Goal: Contribute content: Add original content to the website for others to see

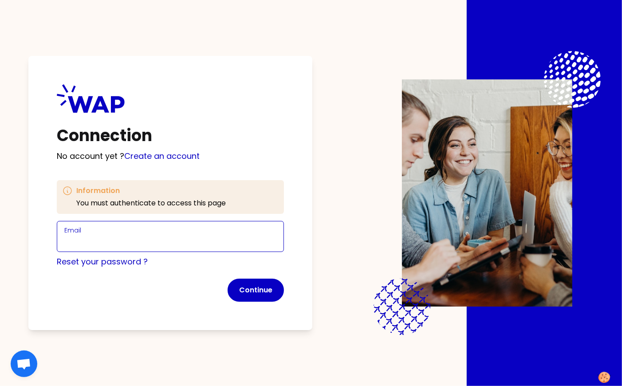
click at [135, 237] on input "Email" at bounding box center [170, 242] width 212 height 12
type input "marie-solveig@wearepeers.com"
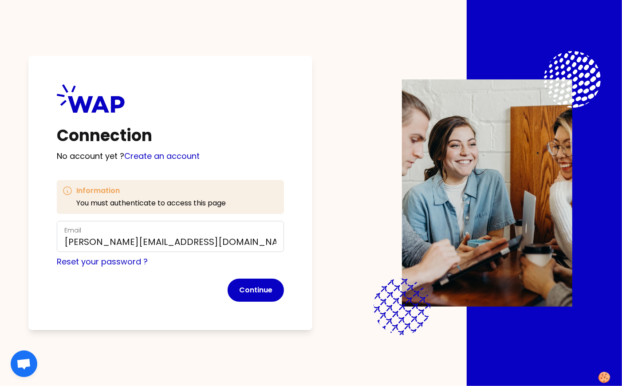
drag, startPoint x: 260, startPoint y: 290, endPoint x: 240, endPoint y: 277, distance: 24.1
click at [260, 290] on button "Continue" at bounding box center [256, 290] width 56 height 23
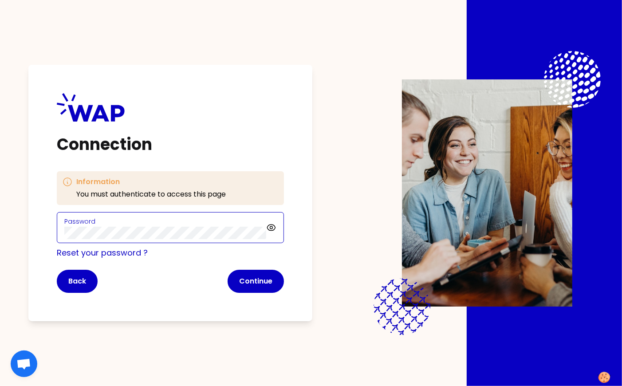
click button "Continue" at bounding box center [256, 281] width 56 height 23
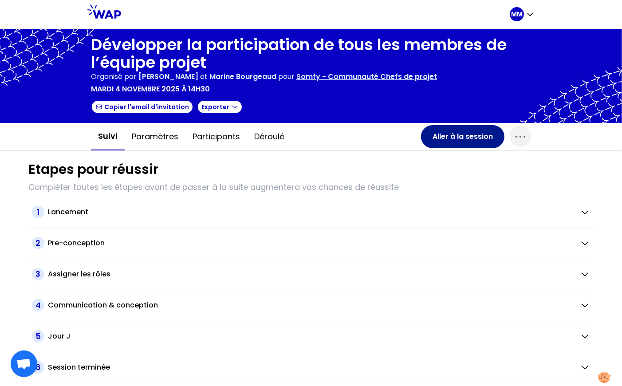
click at [473, 131] on button "Aller à la session" at bounding box center [462, 136] width 83 height 23
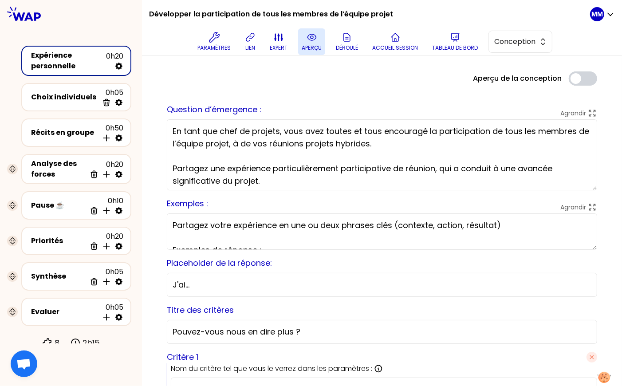
click at [317, 40] on icon at bounding box center [312, 37] width 11 height 11
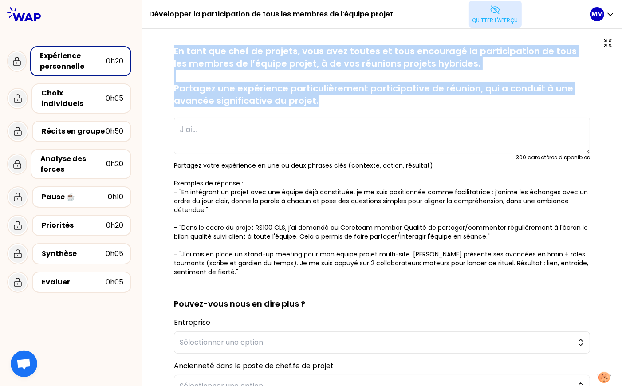
drag, startPoint x: 182, startPoint y: 50, endPoint x: 329, endPoint y: 105, distance: 156.5
click at [329, 105] on div "sauvegardé En tant que chef de projets, vous avez toutes et tous encouragé la p…" at bounding box center [382, 285] width 445 height 481
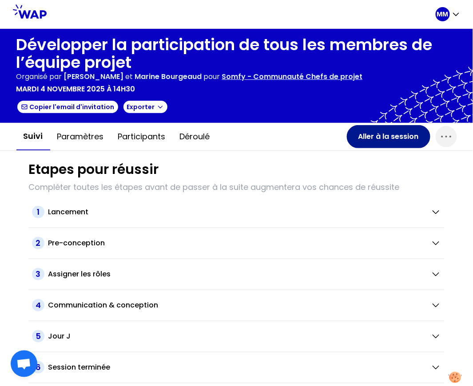
click at [373, 138] on button "Aller à la session" at bounding box center [388, 136] width 83 height 23
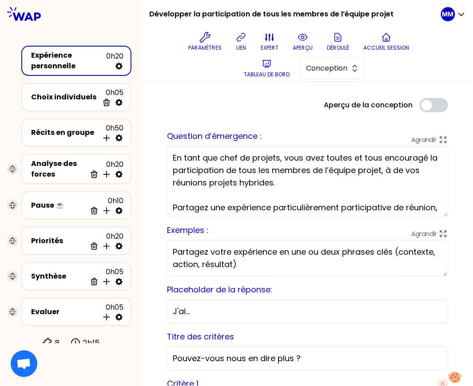
click at [399, 167] on textarea "En tant que chef de projets, vous avez toutes et tous encouragé la participatio…" at bounding box center [307, 181] width 281 height 71
type textarea "En tant que chef de projets, vous avez toutes et tous encouragé la participatio…"
click at [274, 109] on div "Aperçu de la conception Use setting" at bounding box center [307, 105] width 295 height 14
click at [274, 66] on button "Tableau de bord" at bounding box center [266, 68] width 53 height 27
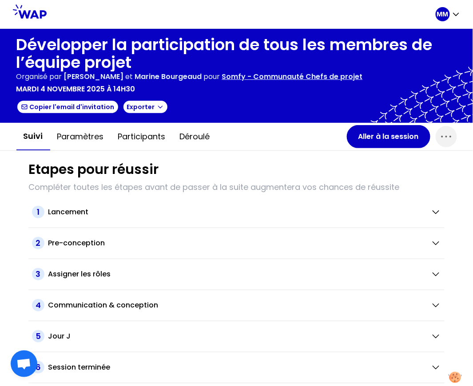
click at [300, 73] on p "Somfy - Communauté Chefs de projet" at bounding box center [292, 76] width 141 height 11
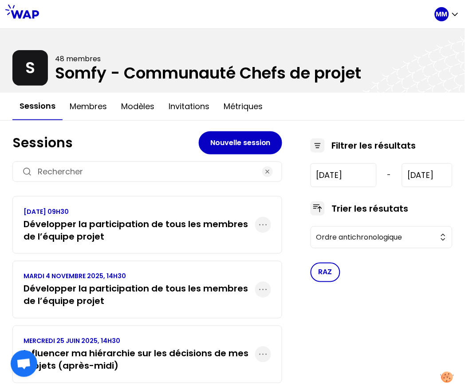
click at [177, 229] on h3 "Développer la participation de tous les membres de l’équipe projet" at bounding box center [140, 230] width 232 height 25
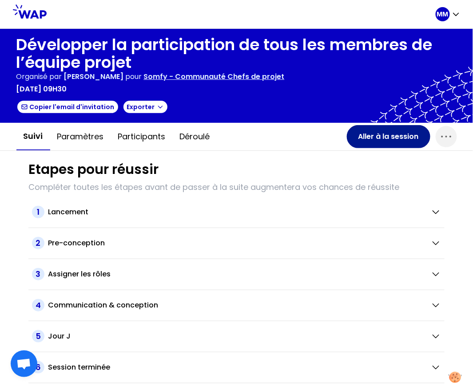
click at [372, 136] on button "Aller à la session" at bounding box center [388, 136] width 83 height 23
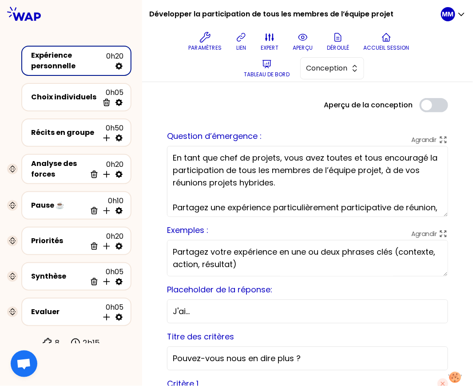
click at [397, 169] on textarea "En tant que chef de projets, vous avez toutes et tous encouragé la participatio…" at bounding box center [307, 181] width 281 height 71
click at [396, 170] on textarea "En tant que chef de projets, vous avez toutes et tous encouragé la participatio…" at bounding box center [307, 181] width 281 height 71
paste textarea "lors"
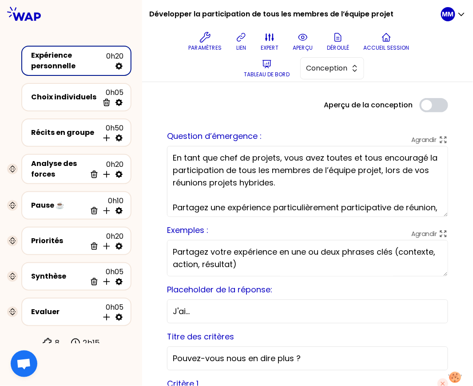
drag, startPoint x: 324, startPoint y: 156, endPoint x: 381, endPoint y: 158, distance: 56.8
click at [381, 158] on textarea "En tant que chef de projets, vous avez toutes et tous encouragé la participatio…" at bounding box center [307, 181] width 281 height 71
click at [225, 170] on textarea "En tant que chef de projets, vous avez encouragé la participation de tous les m…" at bounding box center [307, 181] width 281 height 71
paste textarea "active"
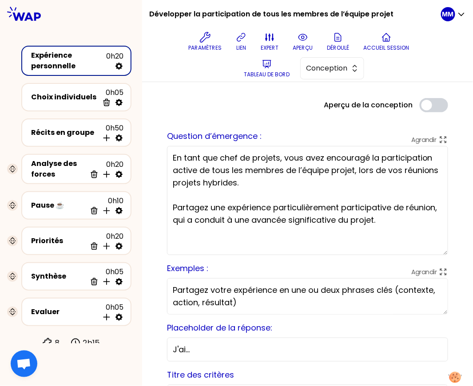
drag, startPoint x: 436, startPoint y: 216, endPoint x: 431, endPoint y: 252, distance: 36.2
click at [433, 253] on textarea "En tant que chef de projets, vous avez encouragé la participation active de tou…" at bounding box center [307, 200] width 281 height 109
click at [372, 219] on textarea "En tant que chef de projets, vous avez encouragé la participation active de tou…" at bounding box center [307, 200] width 281 height 109
drag, startPoint x: 408, startPoint y: 219, endPoint x: 417, endPoint y: 221, distance: 9.0
click at [409, 219] on textarea "En tant que chef de projets, vous avez encouragé la participation active de tou…" at bounding box center [307, 200] width 281 height 109
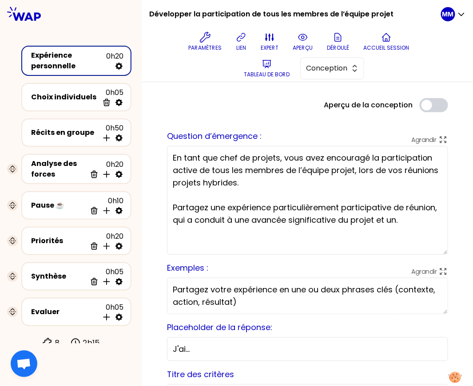
click at [417, 219] on textarea "En tant que chef de projets, vous avez encouragé la participation active de tou…" at bounding box center [307, 200] width 281 height 109
drag, startPoint x: 209, startPoint y: 221, endPoint x: 454, endPoint y: 217, distance: 244.6
paste textarea "en bonne collaboration du projet"
click at [364, 246] on textarea "En tant que chef de projets, vous avez encouragé la participation active de tou…" at bounding box center [307, 200] width 281 height 109
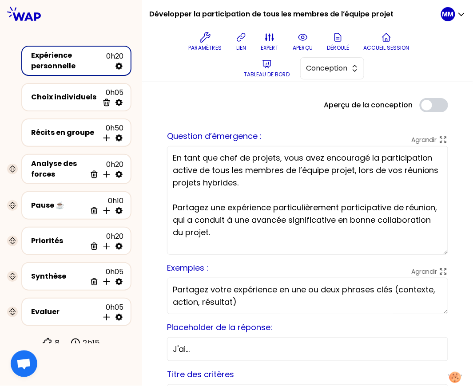
type textarea "En tant que chef de projets, vous avez encouragé la participation active de tou…"
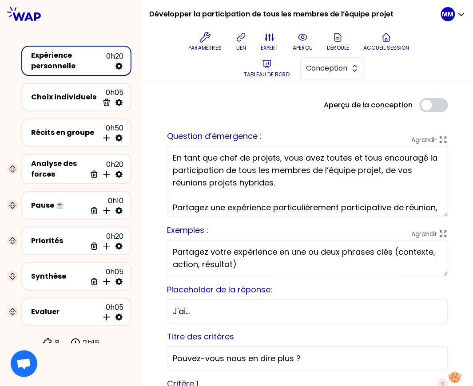
click at [400, 170] on textarea "En tant que chef de projets, vous avez toutes et tous encouragé la participatio…" at bounding box center [307, 181] width 281 height 71
click at [395, 170] on textarea "En tant que chef de projets, vous avez toutes et tous encouragé la participatio…" at bounding box center [307, 181] width 281 height 71
drag, startPoint x: 396, startPoint y: 170, endPoint x: 410, endPoint y: 171, distance: 14.3
click at [410, 171] on textarea "En tant que chef de projets, vous avez toutes et tous encouragé la participatio…" at bounding box center [307, 181] width 281 height 71
type textarea "En tant que chef de projets, vous avez toutes et tous encouragé la participatio…"
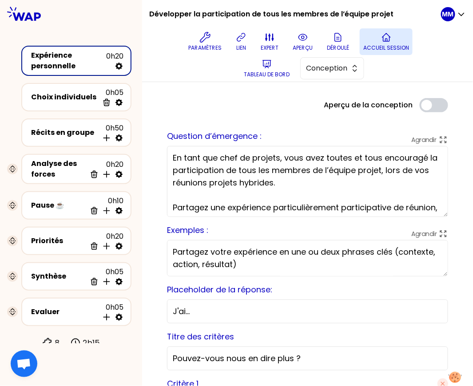
click at [386, 45] on p "Accueil session" at bounding box center [386, 47] width 46 height 7
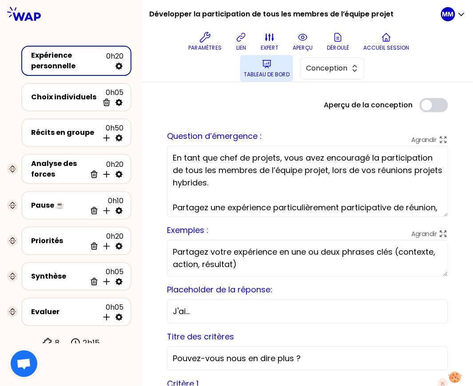
click at [270, 67] on icon at bounding box center [266, 64] width 11 height 11
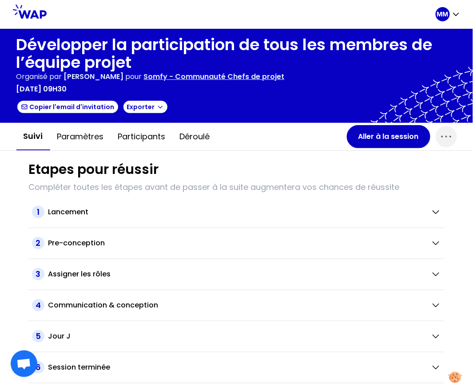
click at [235, 72] on p "Somfy - Communauté Chefs de projet" at bounding box center [214, 76] width 141 height 11
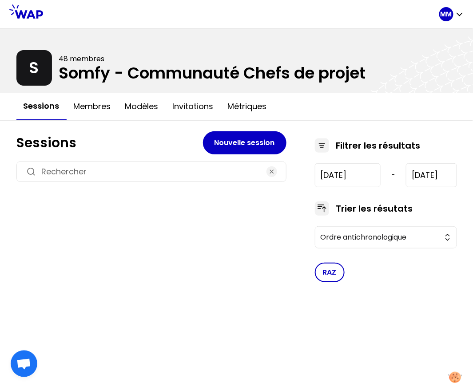
type input "[DATE]"
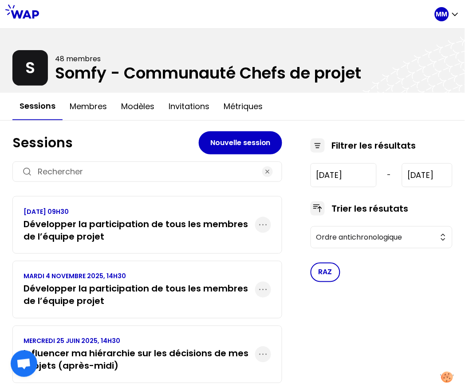
click at [140, 288] on h3 "Développer la participation de tous les membres de l’équipe projet" at bounding box center [140, 295] width 232 height 25
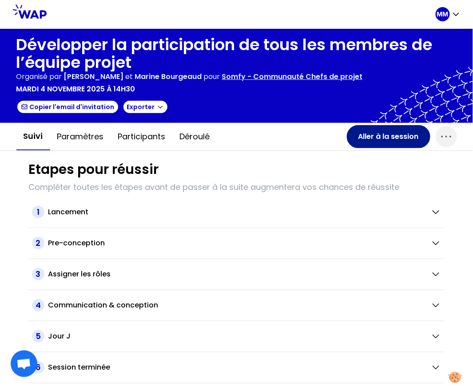
click at [388, 134] on button "Aller à la session" at bounding box center [388, 136] width 83 height 23
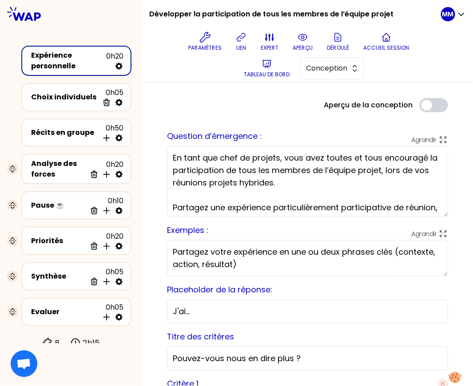
drag, startPoint x: 325, startPoint y: 156, endPoint x: 380, endPoint y: 158, distance: 55.1
click at [380, 158] on textarea "En tant que chef de projets, vous avez toutes et tous encouragé la participatio…" at bounding box center [307, 181] width 281 height 71
click at [226, 170] on textarea "En tant que chef de projets, vous avez encouragé la participation de tous les m…" at bounding box center [307, 181] width 281 height 71
click at [236, 166] on textarea "En tant que chef de projets, vous avez encouragé la participation active de tou…" at bounding box center [307, 181] width 281 height 71
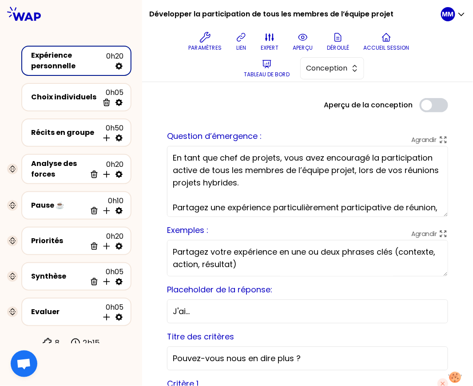
click at [407, 200] on textarea "En tant que chef de projets, vous avez encouragé la participation active de tou…" at bounding box center [307, 181] width 281 height 71
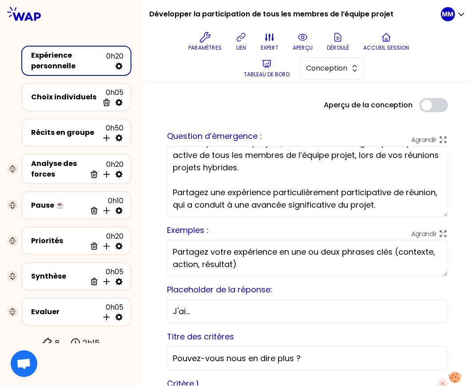
click at [378, 204] on textarea "En tant que chef de projets, vous avez encouragé la participation active de tou…" at bounding box center [307, 181] width 281 height 71
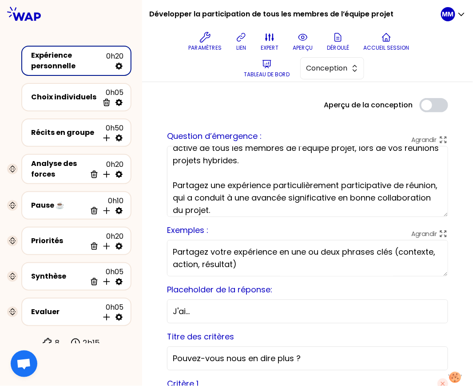
type textarea "En tant que chef de projets, vous avez encouragé la participation active de tou…"
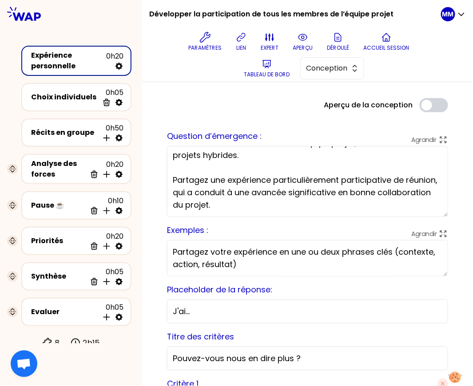
drag, startPoint x: 207, startPoint y: 198, endPoint x: 282, endPoint y: 209, distance: 75.8
click at [282, 209] on textarea "En tant que chef de projets, vous avez encouragé la participation active de tou…" at bounding box center [307, 181] width 281 height 71
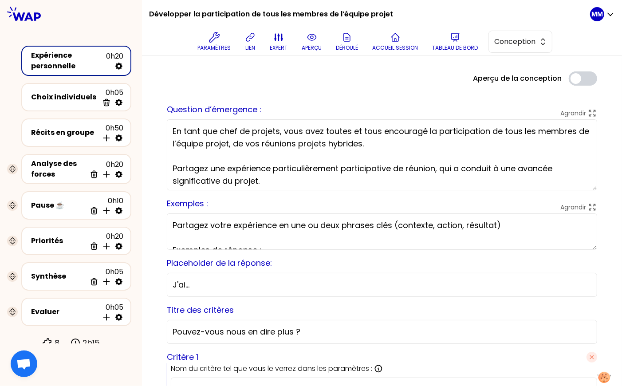
click at [246, 144] on textarea "En tant que chef de projets, vous avez toutes et tous encouragé la participatio…" at bounding box center [382, 154] width 431 height 71
type textarea "En tant que chef de projets, vous avez toutes et tous encouragé la participatio…"
drag, startPoint x: 297, startPoint y: 87, endPoint x: 299, endPoint y: 62, distance: 24.5
click at [308, 46] on p "aperçu" at bounding box center [312, 47] width 20 height 7
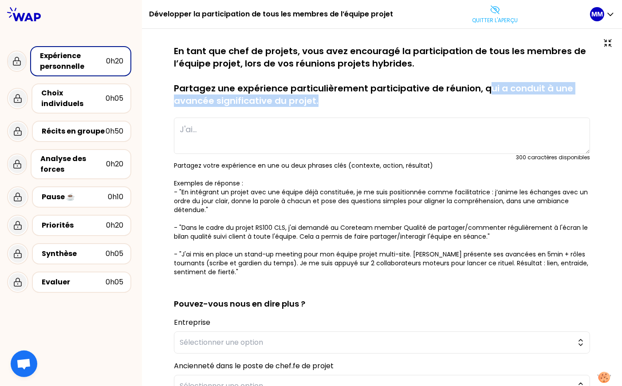
drag, startPoint x: 483, startPoint y: 88, endPoint x: 487, endPoint y: 99, distance: 12.1
click at [487, 99] on p "En tant que chef de projets, vous avez encouragé la participation de tous les m…" at bounding box center [382, 76] width 416 height 62
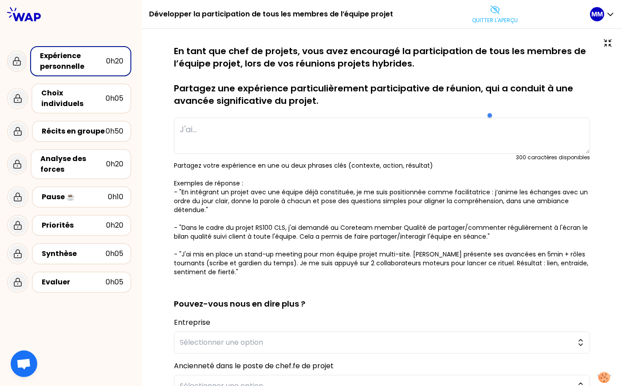
drag, startPoint x: 225, startPoint y: 55, endPoint x: 217, endPoint y: 54, distance: 8.5
click at [225, 55] on p "En tant que chef de projets, vous avez encouragé la participation de tous les m…" at bounding box center [382, 76] width 416 height 62
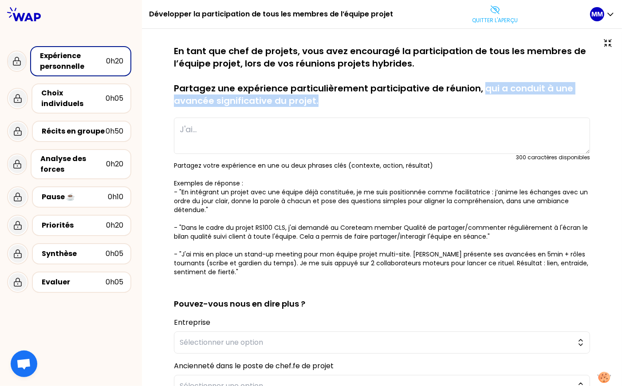
drag, startPoint x: 481, startPoint y: 90, endPoint x: 491, endPoint y: 102, distance: 16.1
click at [491, 102] on p "En tant que chef de projets, vous avez encouragé la participation de tous les m…" at bounding box center [382, 76] width 416 height 62
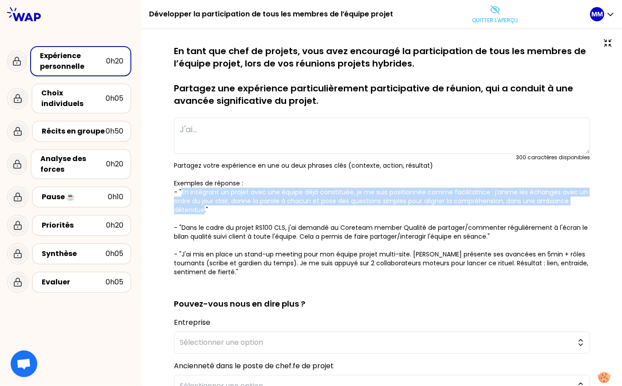
drag, startPoint x: 181, startPoint y: 191, endPoint x: 219, endPoint y: 213, distance: 43.9
click at [205, 210] on p "Partagez votre expérience en une ou deux phrases clés (contexte, action, résult…" at bounding box center [382, 218] width 416 height 115
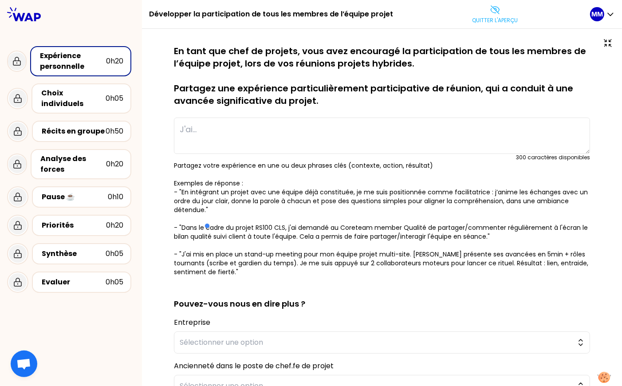
click at [324, 88] on p "En tant que chef de projets, vous avez encouragé la participation de tous les m…" at bounding box center [382, 76] width 416 height 62
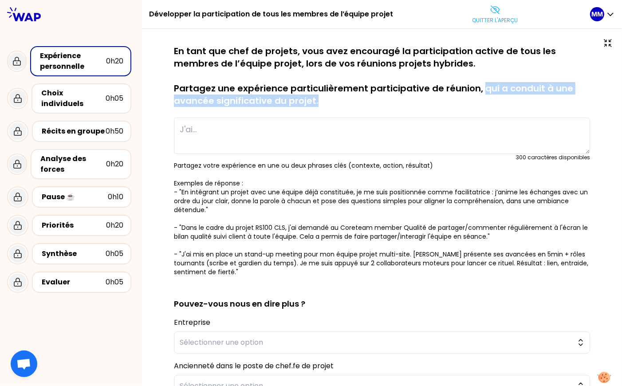
drag, startPoint x: 481, startPoint y: 89, endPoint x: 489, endPoint y: 108, distance: 20.3
click at [489, 108] on div "sauvegardé En tant que chef de projets, vous avez encouragé la participation ac…" at bounding box center [382, 161] width 416 height 232
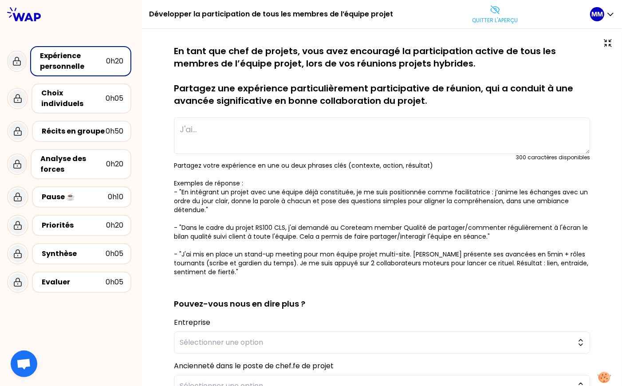
drag, startPoint x: 390, startPoint y: 100, endPoint x: 382, endPoint y: 106, distance: 9.8
click at [389, 100] on p "En tant que chef de projets, vous avez encouragé la participation active de tou…" at bounding box center [382, 76] width 416 height 62
drag, startPoint x: 181, startPoint y: 193, endPoint x: 186, endPoint y: 224, distance: 31.5
click at [181, 194] on p "Partagez votre expérience en une ou deux phrases clés (contexte, action, résult…" at bounding box center [382, 218] width 416 height 115
click at [187, 233] on p "Partagez votre expérience en une ou deux phrases clés (contexte, action, résult…" at bounding box center [382, 218] width 416 height 115
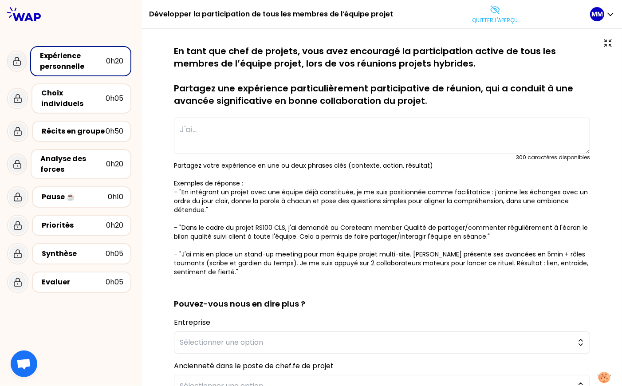
click at [185, 197] on p "Partagez votre expérience en une ou deux phrases clés (contexte, action, résult…" at bounding box center [382, 218] width 416 height 115
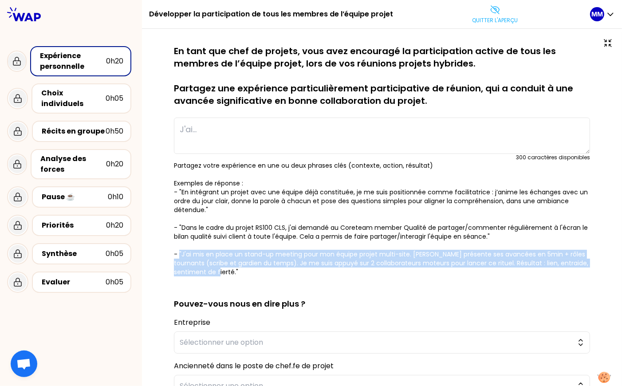
drag, startPoint x: 182, startPoint y: 255, endPoint x: 266, endPoint y: 272, distance: 85.9
click at [266, 272] on p "Partagez votre expérience en une ou deux phrases clés (contexte, action, résult…" at bounding box center [382, 218] width 416 height 115
click at [273, 276] on p "Partagez votre expérience en une ou deux phrases clés (contexte, action, résult…" at bounding box center [382, 218] width 416 height 115
